Goal: Task Accomplishment & Management: Manage account settings

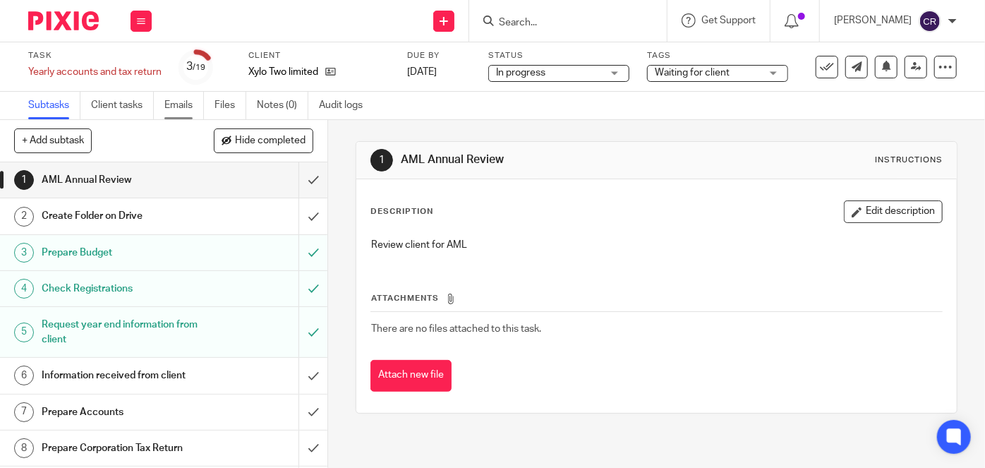
click at [193, 109] on link "Emails" at bounding box center [184, 106] width 40 height 28
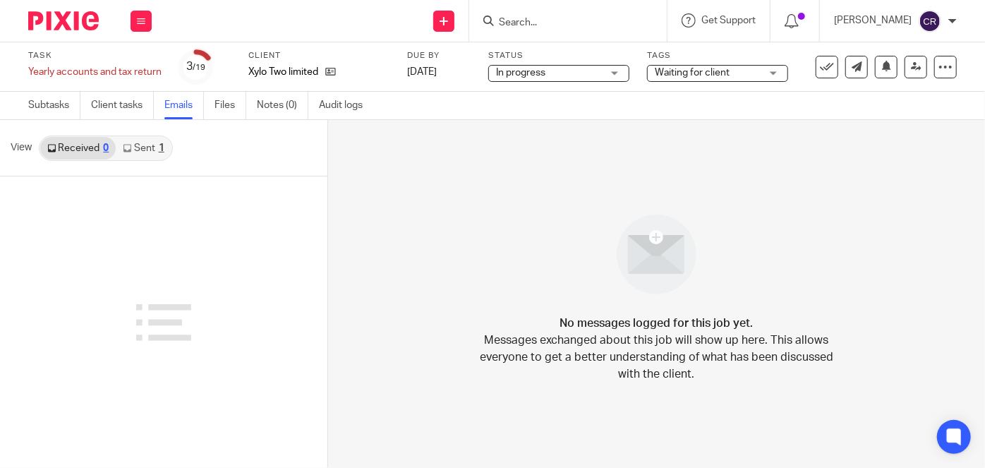
click at [150, 150] on link "Sent 1" at bounding box center [143, 148] width 55 height 23
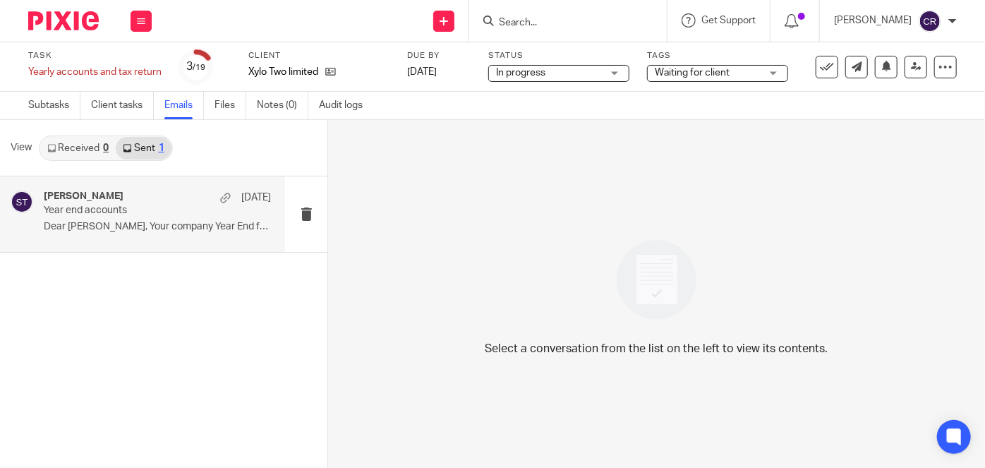
click at [162, 208] on p "Year end accounts" at bounding box center [135, 211] width 182 height 12
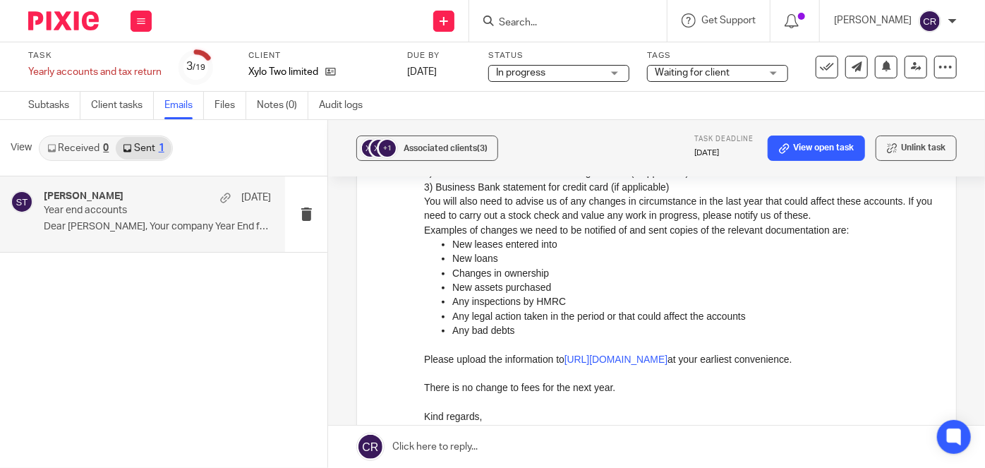
scroll to position [256, 0]
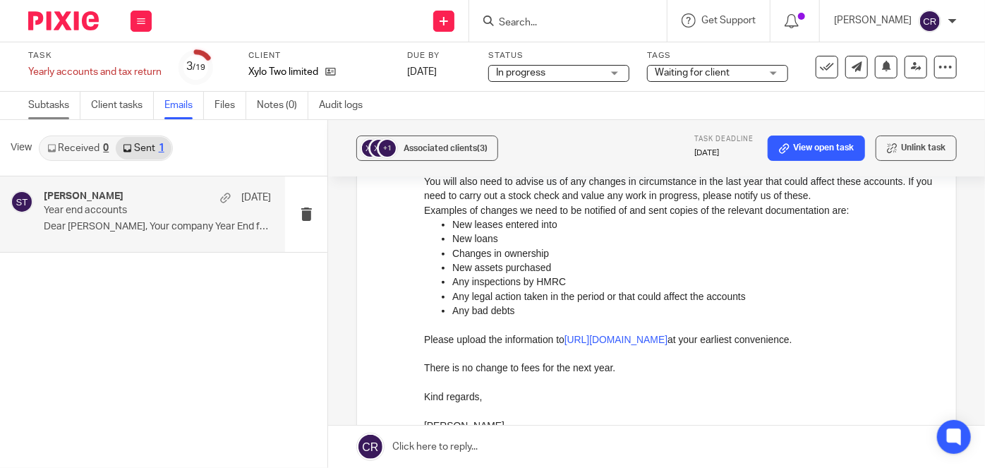
click at [64, 106] on link "Subtasks" at bounding box center [54, 106] width 52 height 28
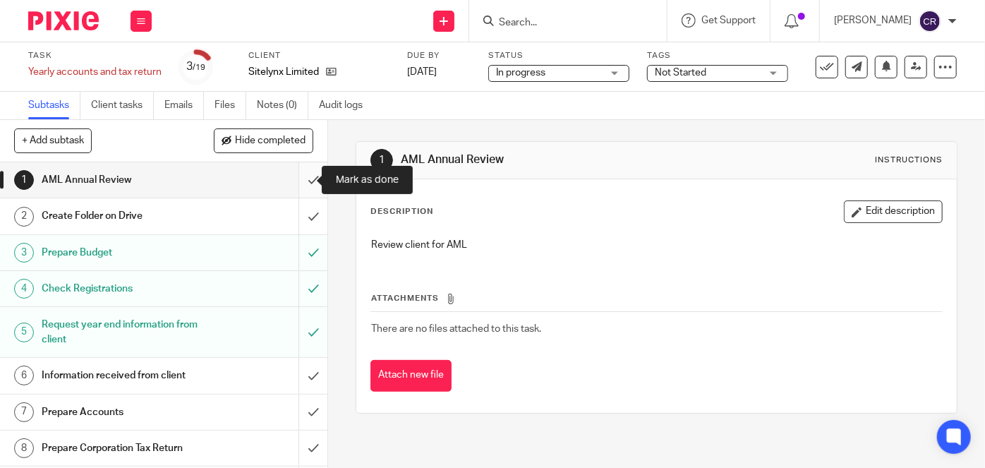
click at [306, 176] on input "submit" at bounding box center [164, 179] width 328 height 35
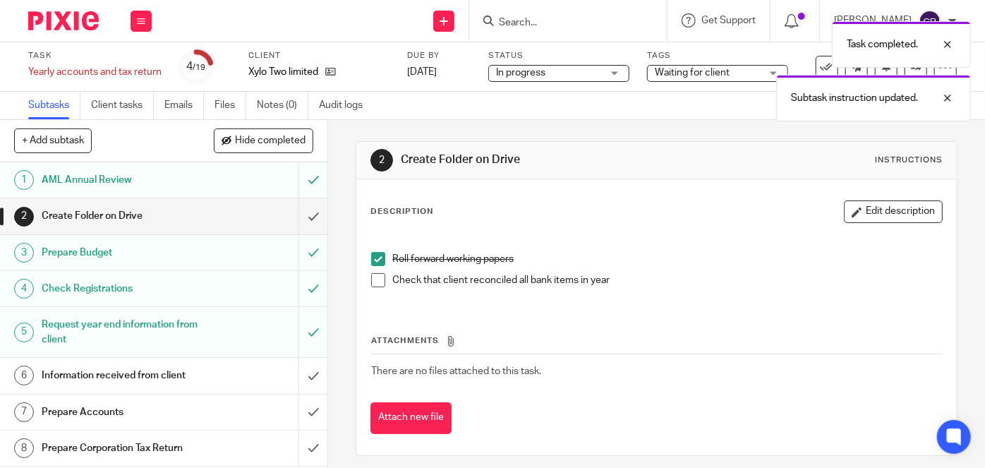
click at [374, 284] on span at bounding box center [378, 280] width 14 height 14
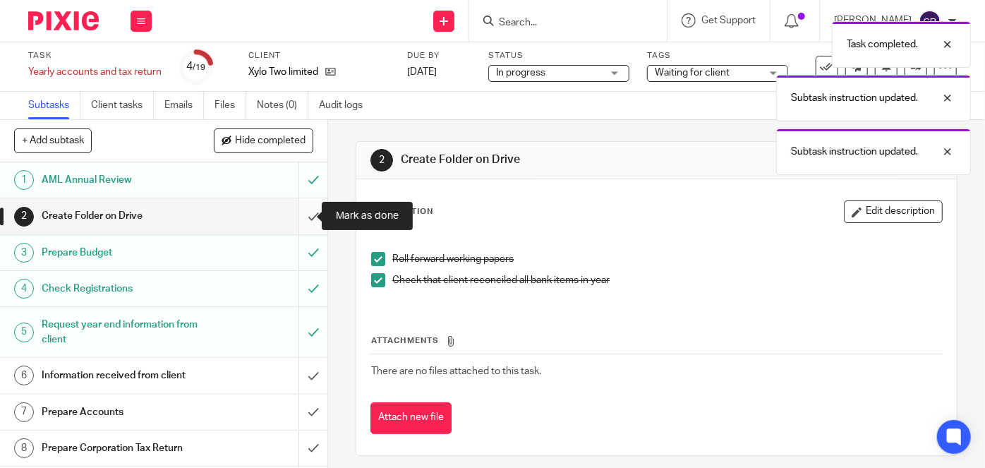
click at [303, 219] on input "submit" at bounding box center [164, 215] width 328 height 35
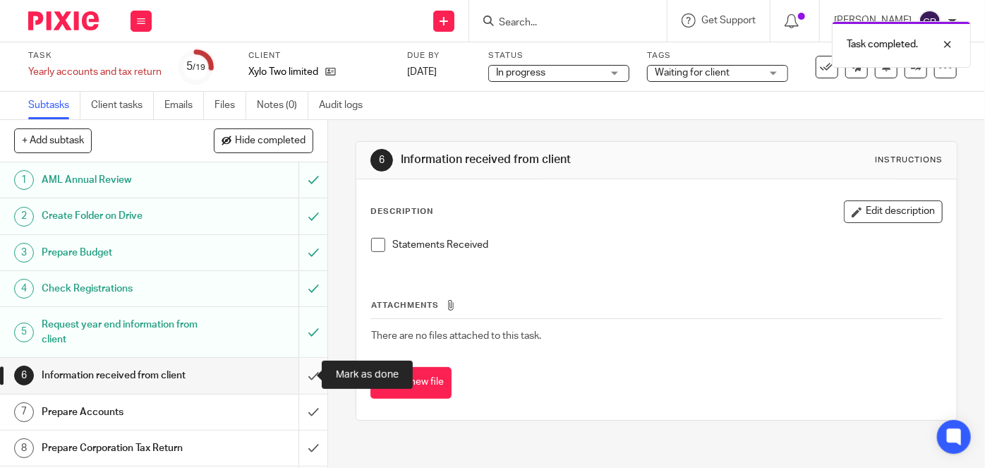
click at [304, 372] on input "submit" at bounding box center [164, 375] width 328 height 35
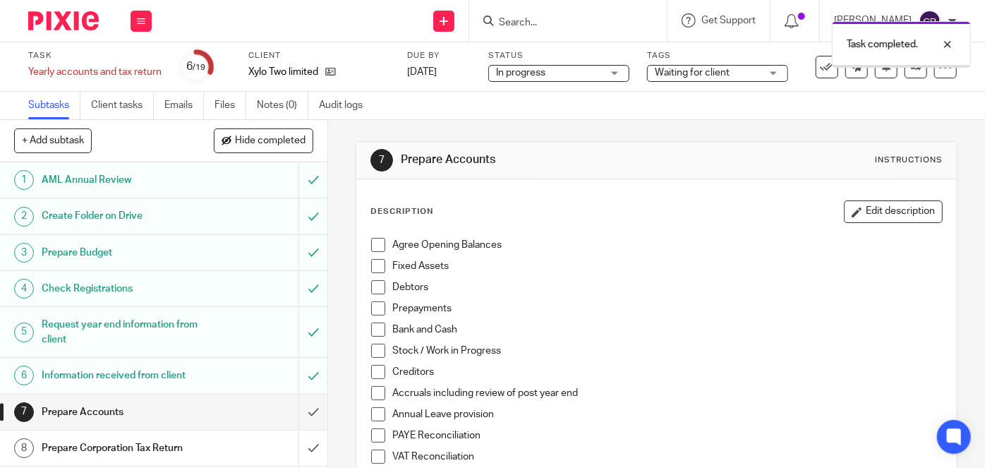
click at [376, 249] on span at bounding box center [378, 245] width 14 height 14
click at [373, 291] on span at bounding box center [378, 287] width 14 height 14
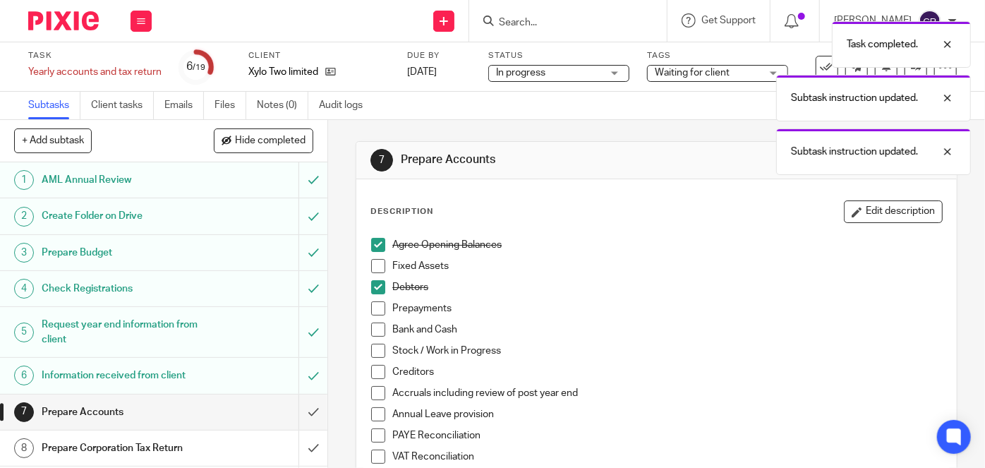
click at [373, 309] on span at bounding box center [378, 308] width 14 height 14
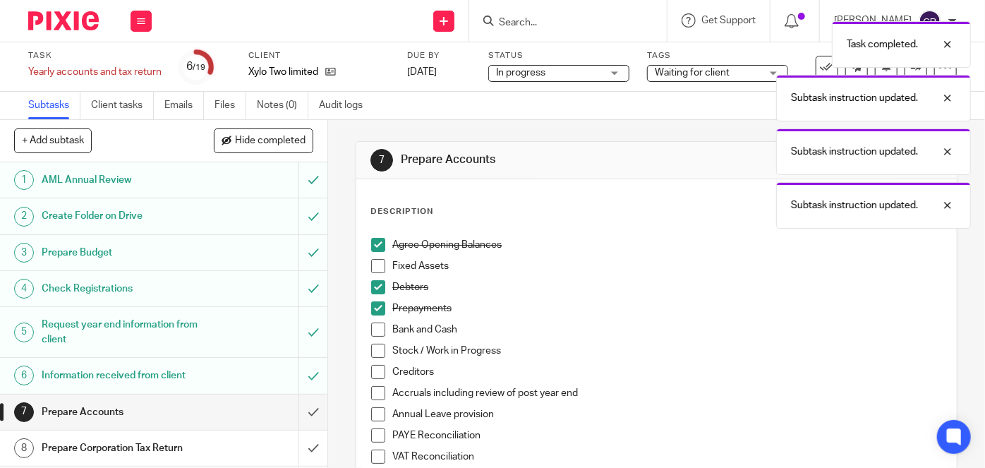
click at [372, 330] on span at bounding box center [378, 330] width 14 height 14
click at [371, 345] on span at bounding box center [378, 351] width 14 height 14
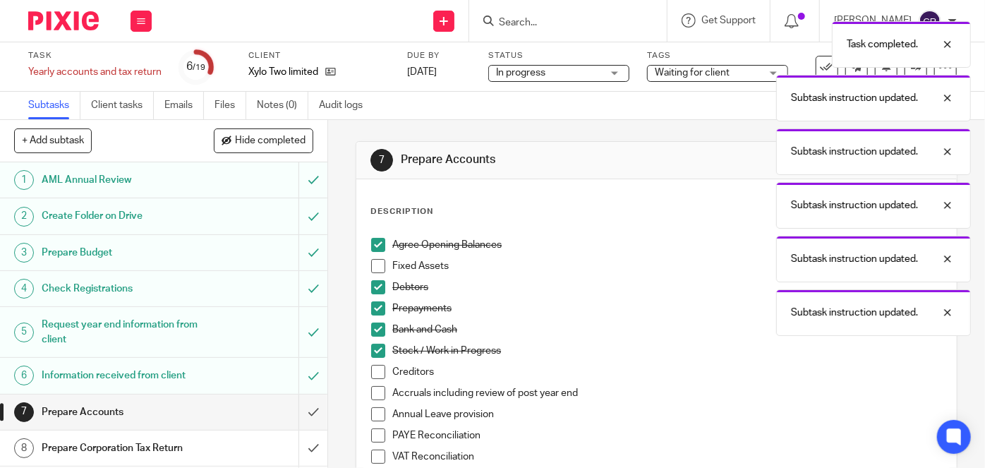
click at [371, 365] on span at bounding box center [378, 372] width 14 height 14
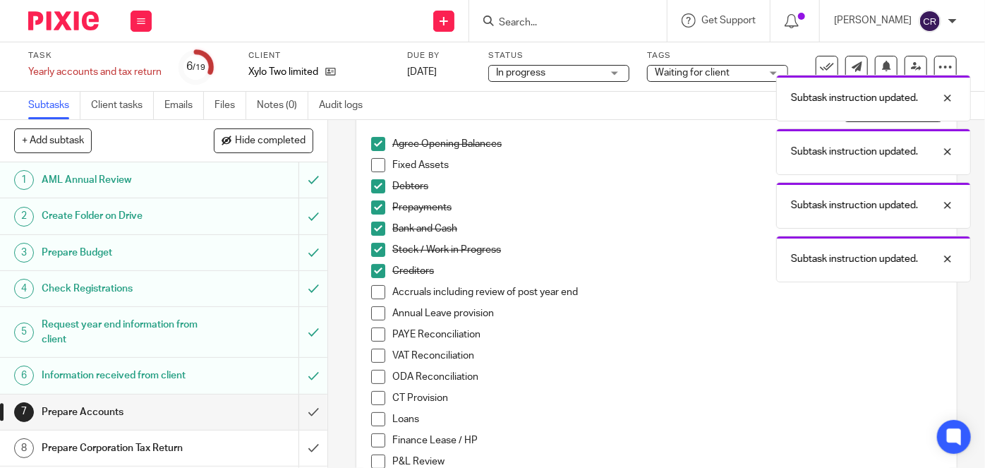
scroll to position [128, 0]
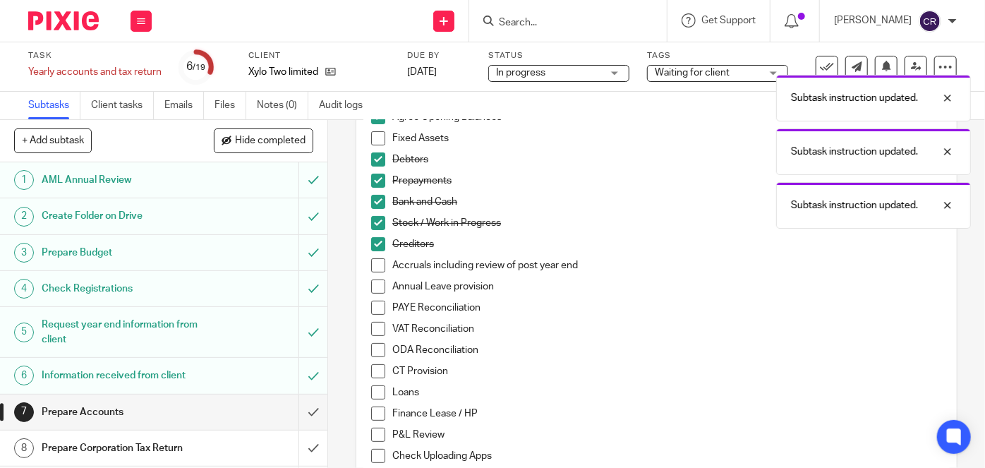
click at [373, 284] on span at bounding box center [378, 287] width 14 height 14
click at [373, 301] on span at bounding box center [378, 308] width 14 height 14
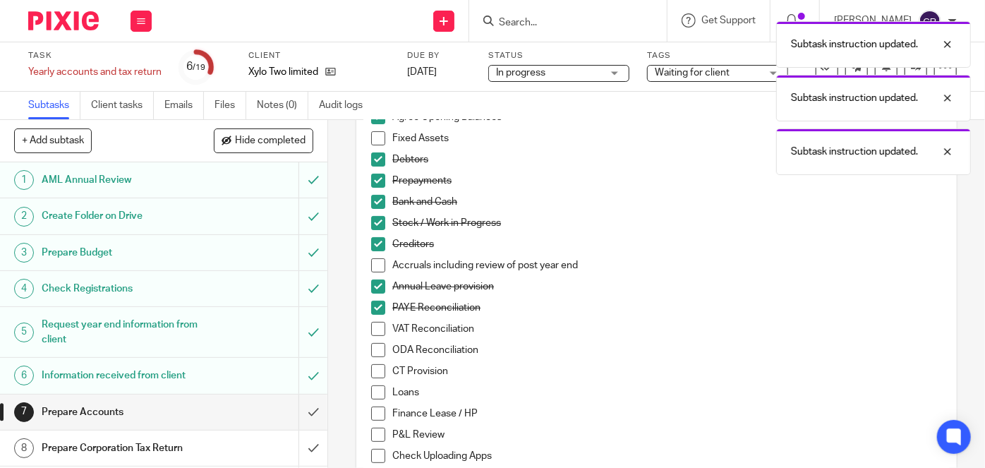
click at [372, 349] on span at bounding box center [378, 350] width 14 height 14
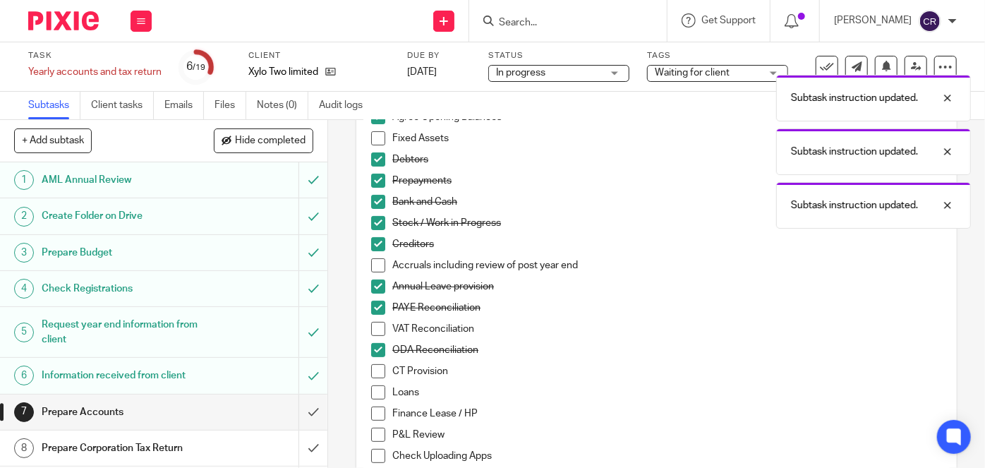
scroll to position [192, 0]
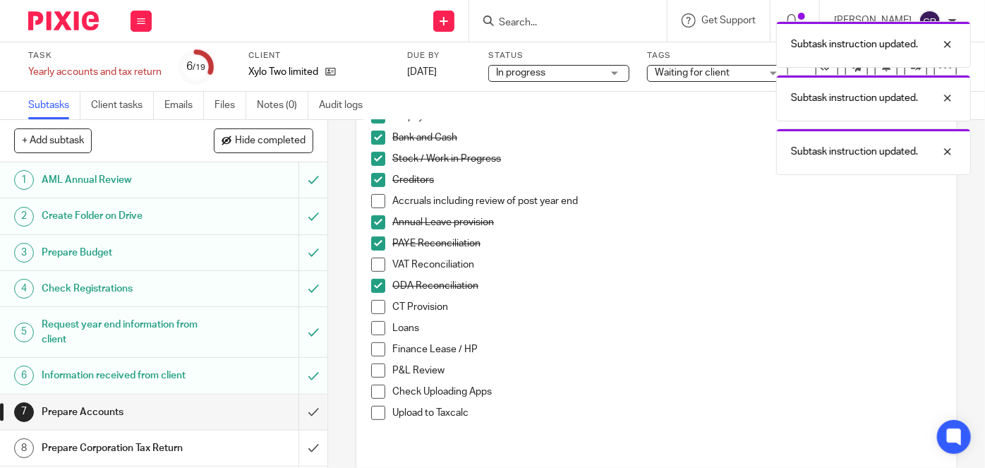
click at [376, 355] on li "Finance Lease / HP" at bounding box center [656, 352] width 571 height 21
click at [375, 353] on span at bounding box center [378, 349] width 14 height 14
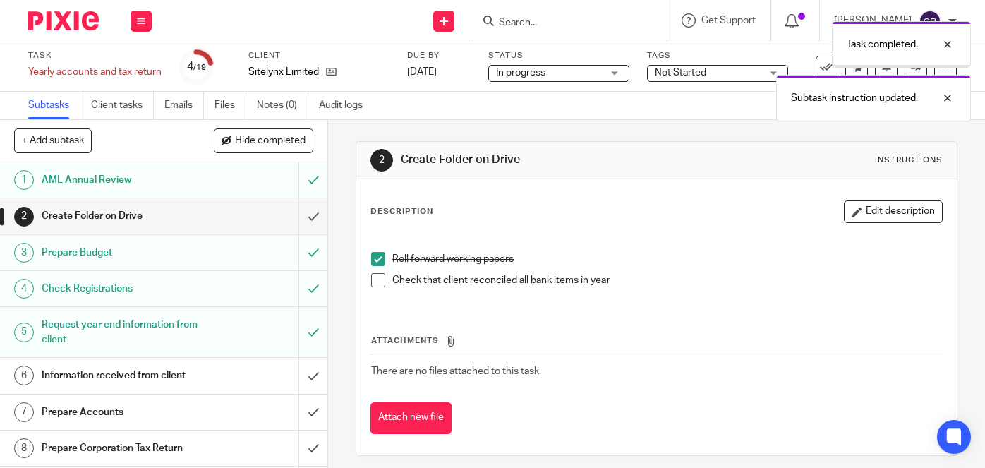
click at [376, 282] on span at bounding box center [378, 280] width 14 height 14
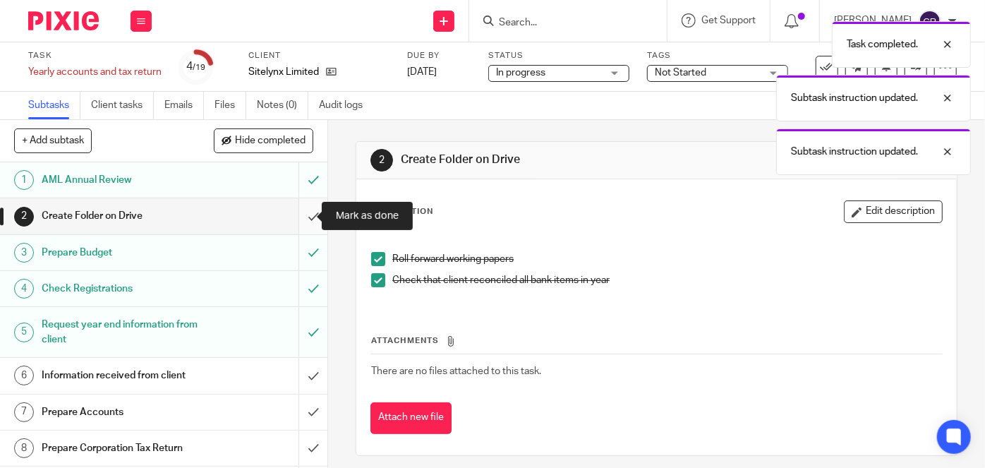
click at [301, 219] on input "submit" at bounding box center [164, 215] width 328 height 35
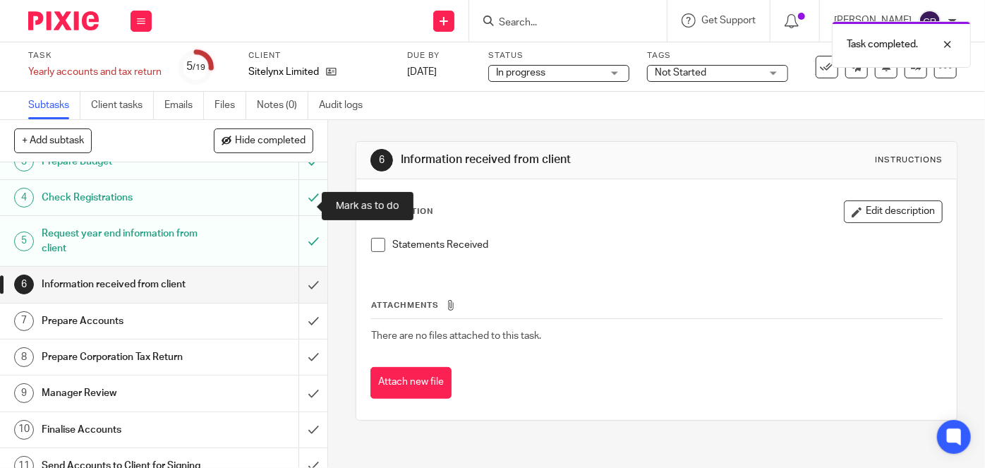
scroll to position [128, 0]
